Goal: Task Accomplishment & Management: Manage account settings

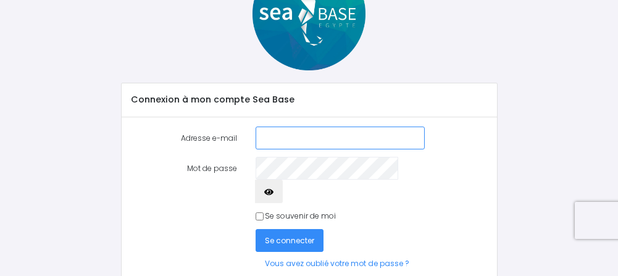
scroll to position [88, 0]
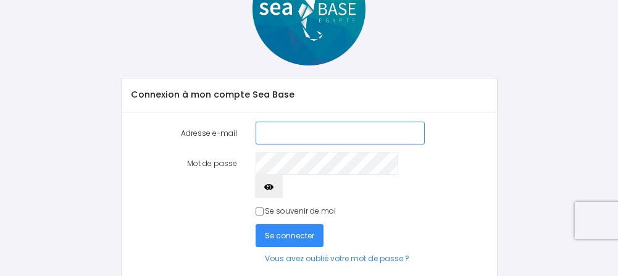
type input "hw@heminghs-ways.com"
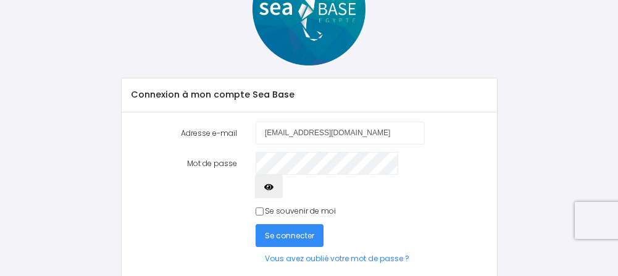
click at [273, 187] on icon "button" at bounding box center [268, 187] width 9 height 0
click at [259, 207] on input "Se souvenir de moi" at bounding box center [259, 211] width 8 height 8
checkbox input "true"
click at [289, 230] on span "Se connecter" at bounding box center [289, 235] width 49 height 10
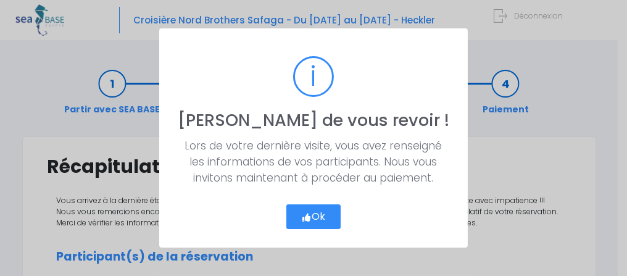
click at [313, 213] on button "Ok" at bounding box center [313, 216] width 55 height 25
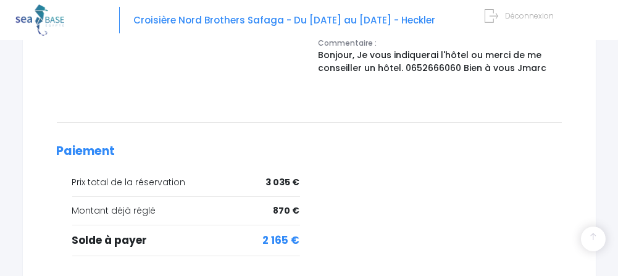
scroll to position [555, 0]
